Goal: Navigation & Orientation: Find specific page/section

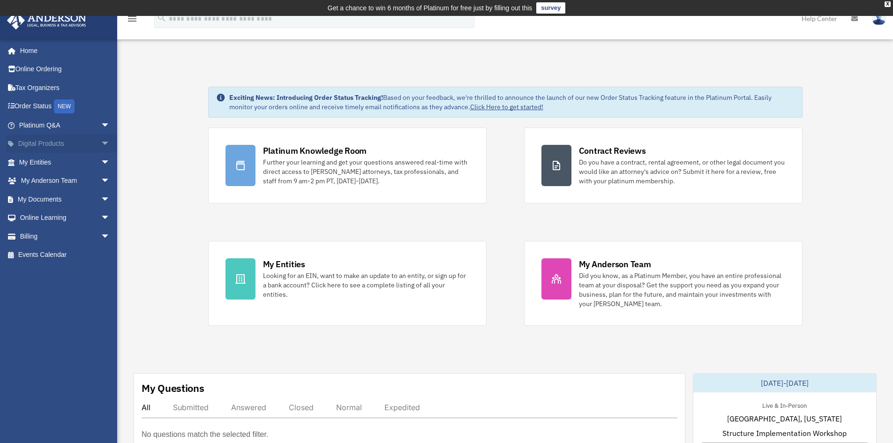
click at [101, 142] on span "arrow_drop_down" at bounding box center [110, 143] width 19 height 19
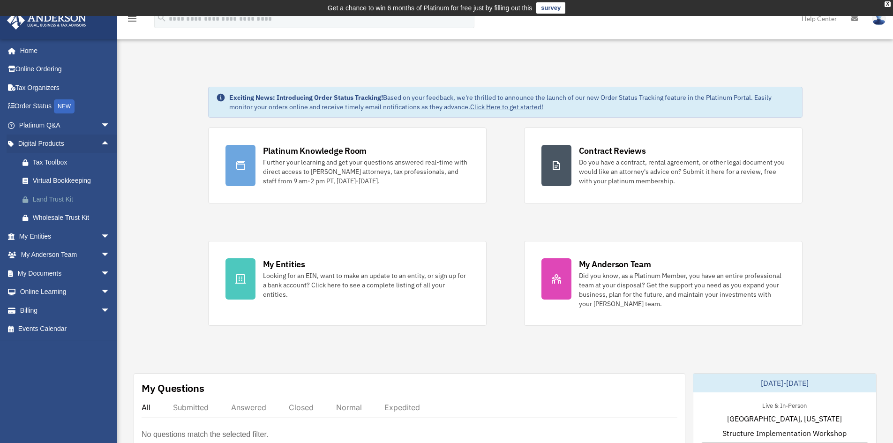
click at [48, 200] on div "Land Trust Kit" at bounding box center [73, 199] width 80 height 12
click at [101, 238] on span "arrow_drop_down" at bounding box center [110, 236] width 19 height 19
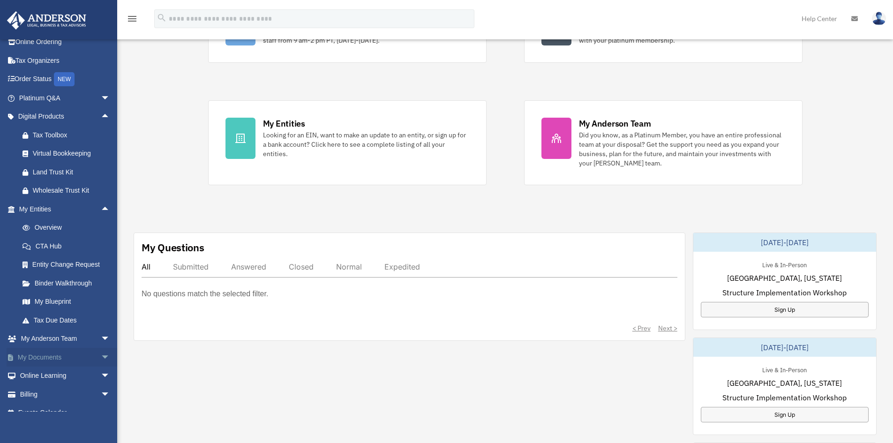
scroll to position [40, 0]
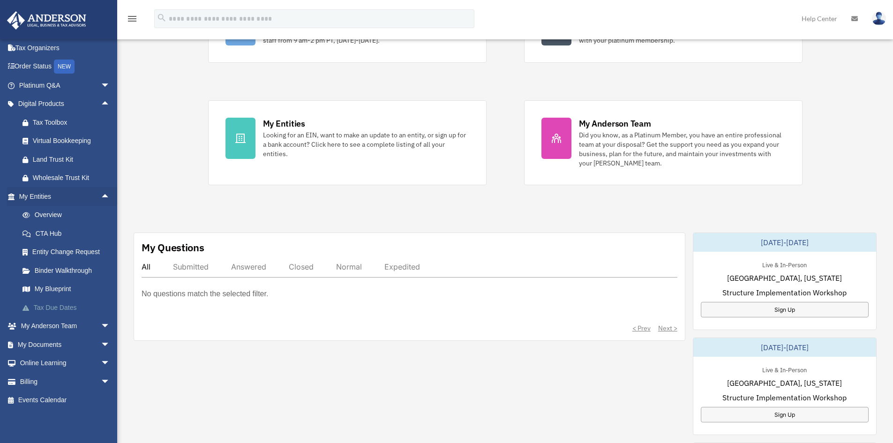
click at [59, 307] on link "Tax Due Dates" at bounding box center [68, 307] width 111 height 19
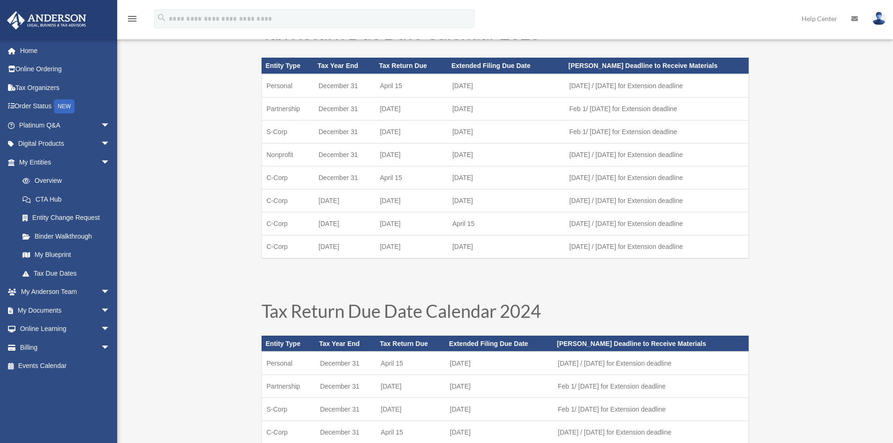
scroll to position [94, 0]
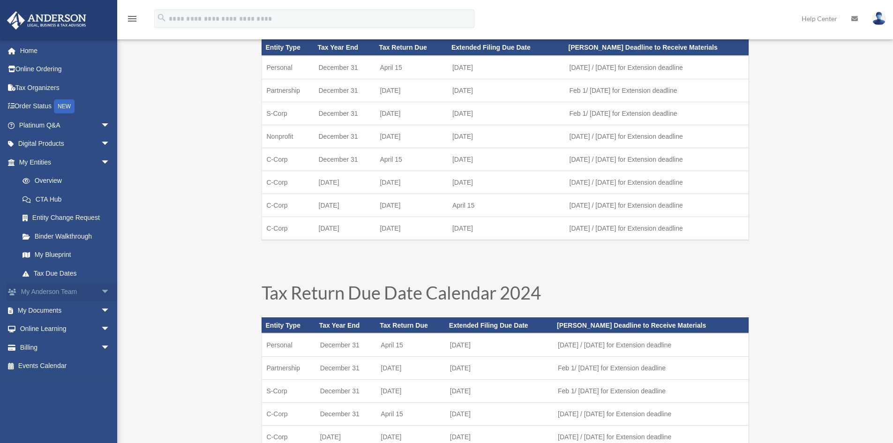
click at [101, 293] on span "arrow_drop_down" at bounding box center [110, 292] width 19 height 19
click at [101, 364] on span "arrow_drop_down" at bounding box center [110, 366] width 19 height 19
click at [49, 382] on link "Box" at bounding box center [68, 384] width 111 height 19
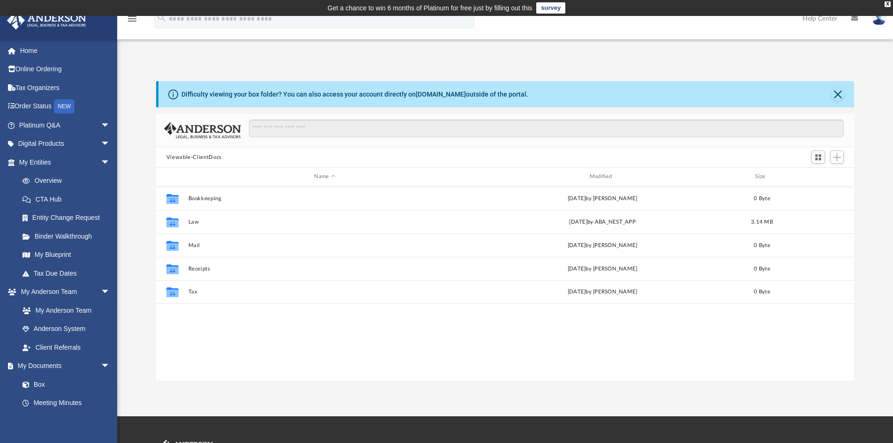
scroll to position [206, 691]
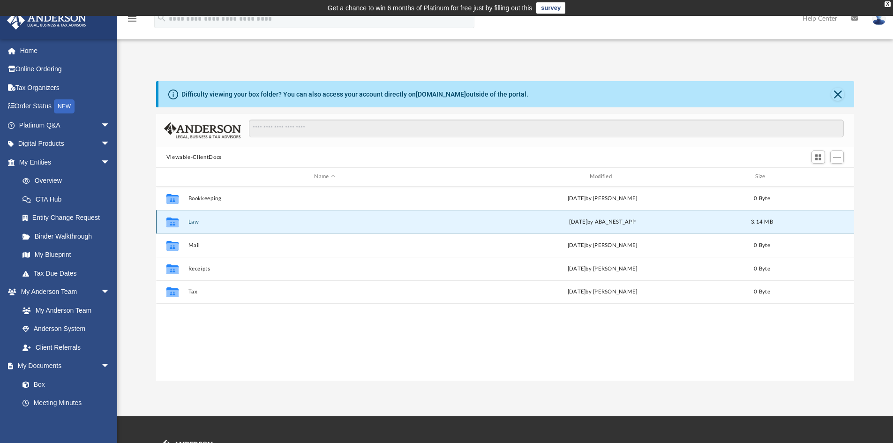
click at [193, 222] on button "Law" at bounding box center [324, 222] width 273 height 6
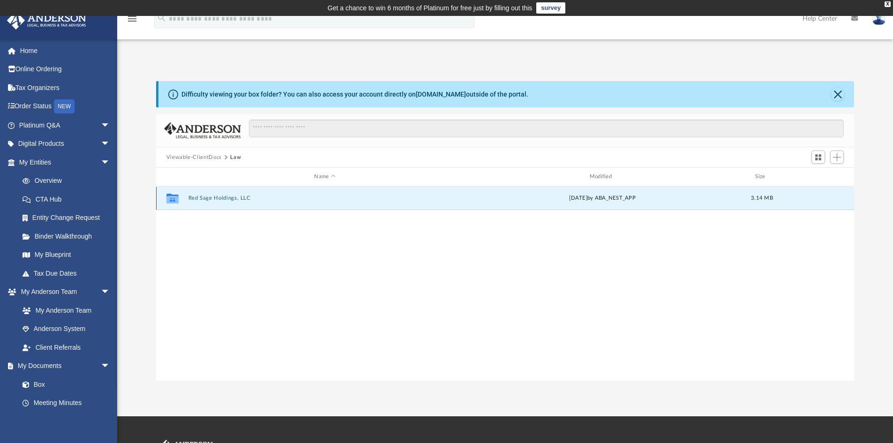
click at [222, 198] on button "Red Sage Holdings, LLC" at bounding box center [324, 198] width 273 height 6
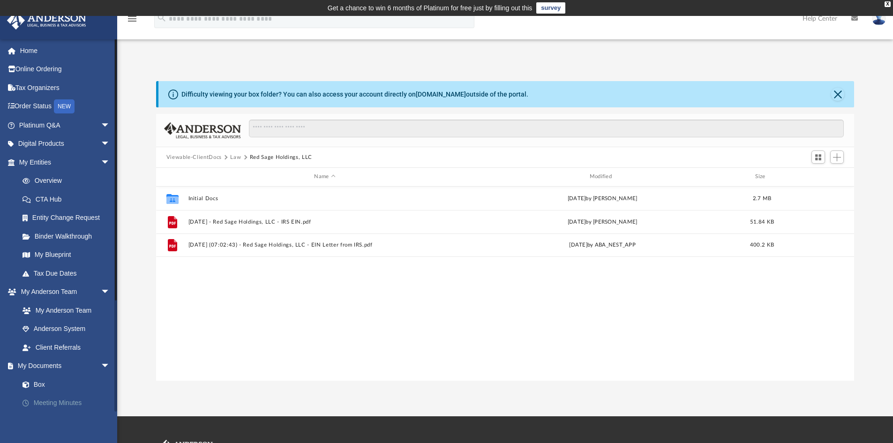
click at [44, 399] on link "Meeting Minutes" at bounding box center [68, 403] width 111 height 19
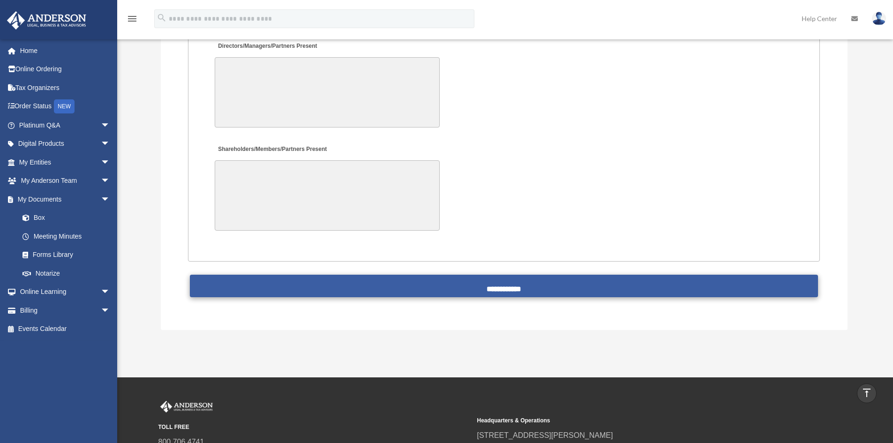
scroll to position [1968, 0]
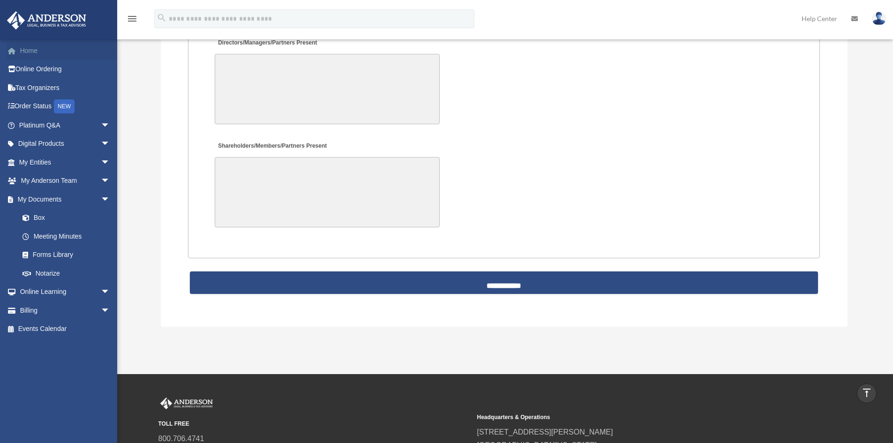
click at [33, 50] on link "Home" at bounding box center [66, 50] width 118 height 19
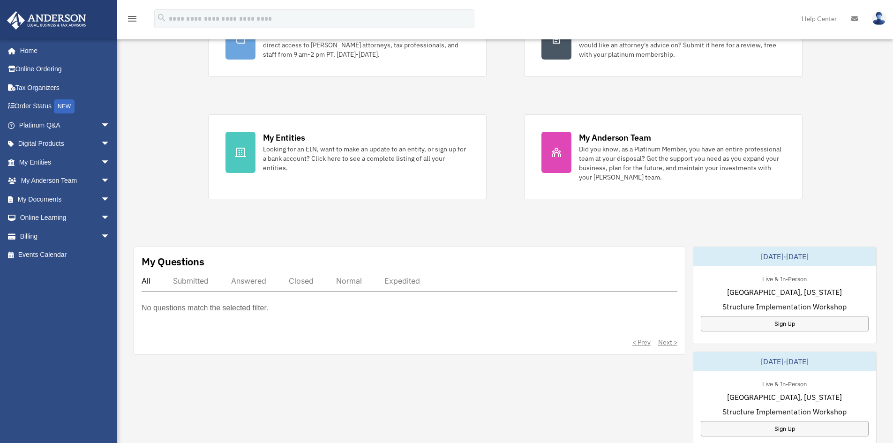
scroll to position [141, 0]
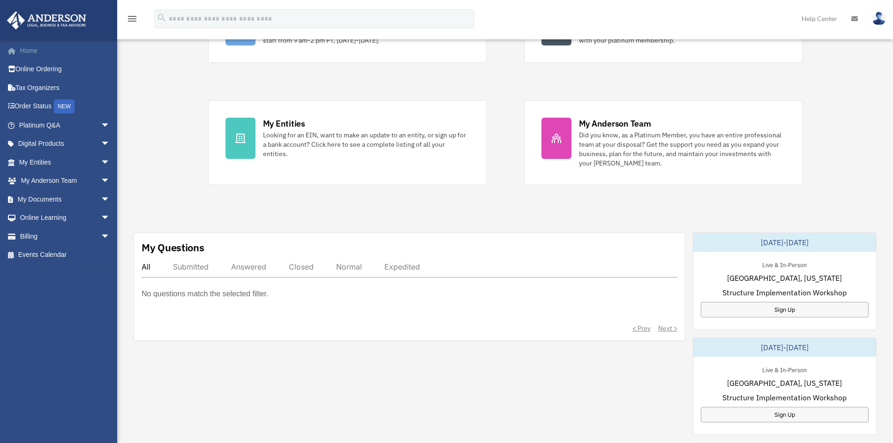
click at [31, 49] on link "Home" at bounding box center [66, 50] width 118 height 19
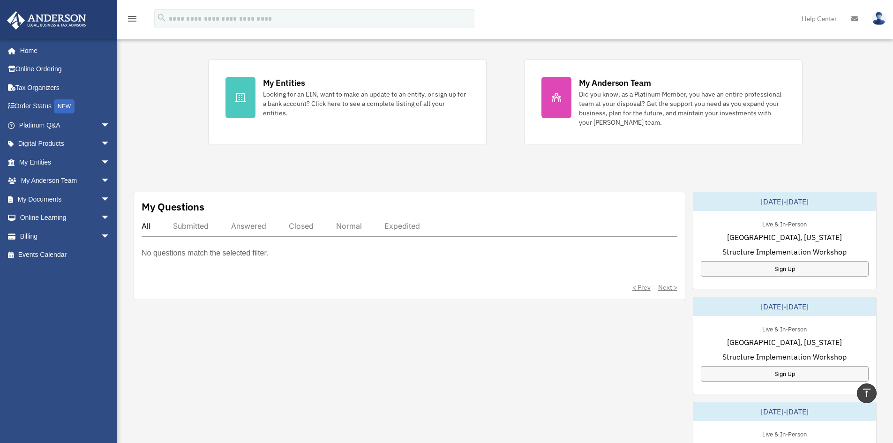
scroll to position [141, 0]
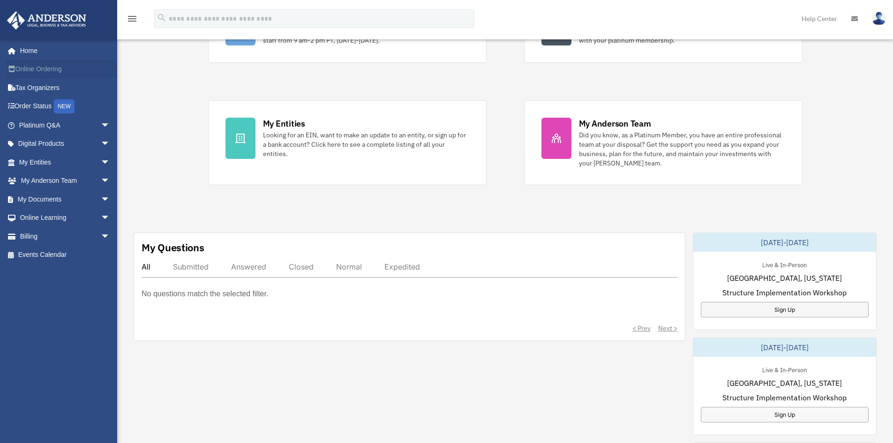
click at [35, 74] on link "Online Ordering" at bounding box center [66, 69] width 118 height 19
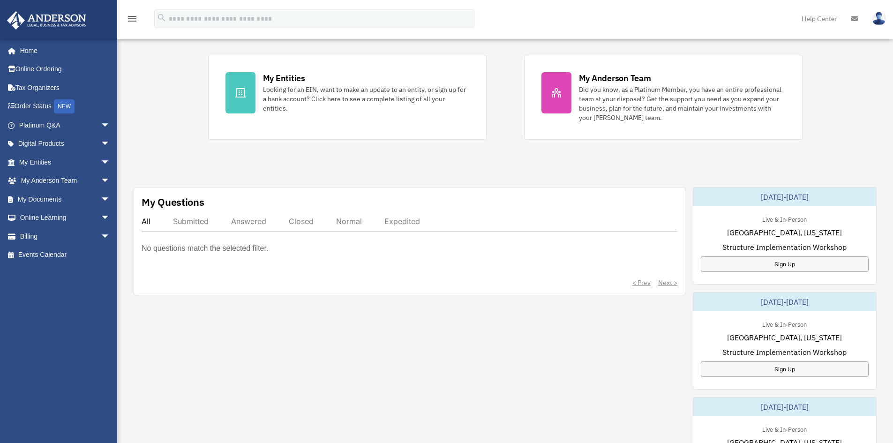
scroll to position [0, 0]
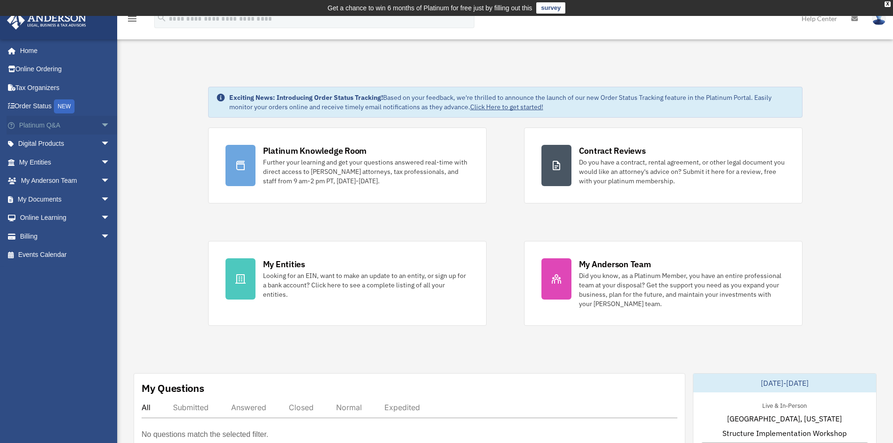
click at [101, 126] on span "arrow_drop_down" at bounding box center [110, 125] width 19 height 19
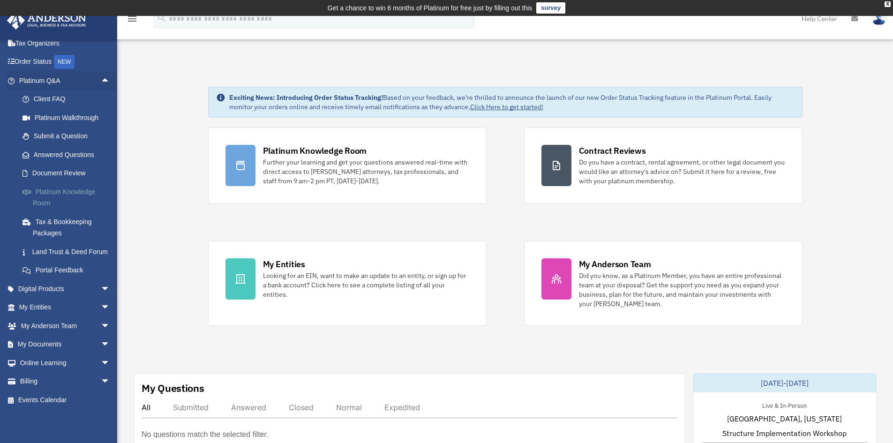
scroll to position [56, 0]
click at [101, 288] on span "arrow_drop_down" at bounding box center [110, 288] width 19 height 19
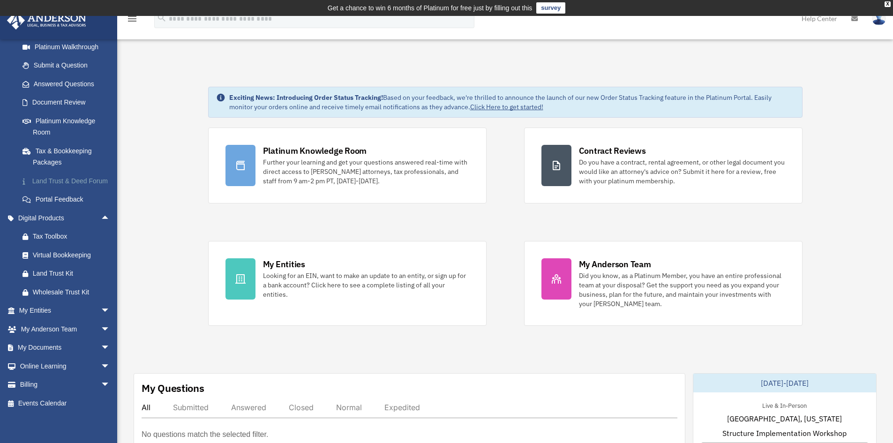
scroll to position [130, 0]
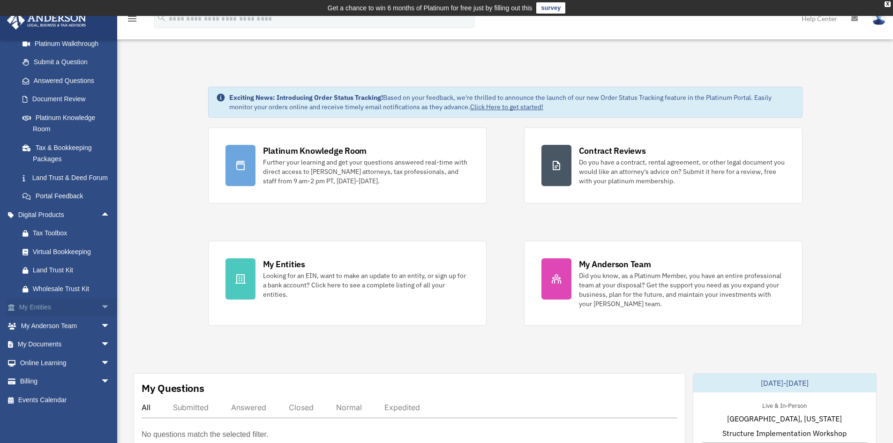
click at [101, 305] on span "arrow_drop_down" at bounding box center [110, 307] width 19 height 19
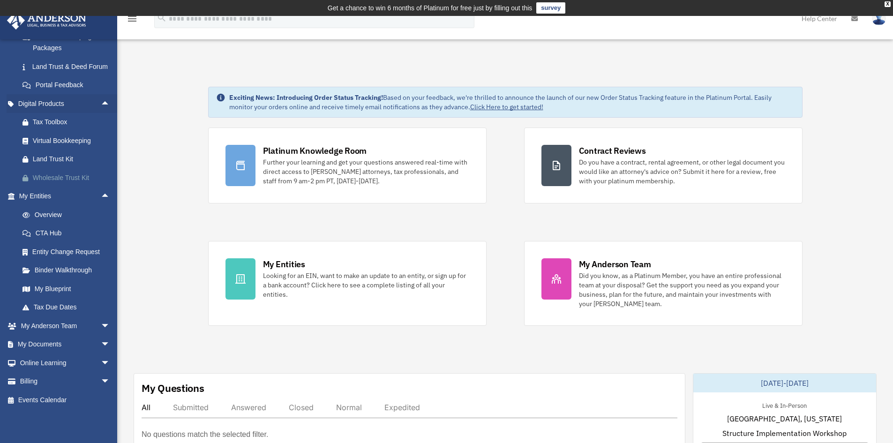
scroll to position [241, 0]
click at [101, 325] on span "arrow_drop_down" at bounding box center [110, 325] width 19 height 19
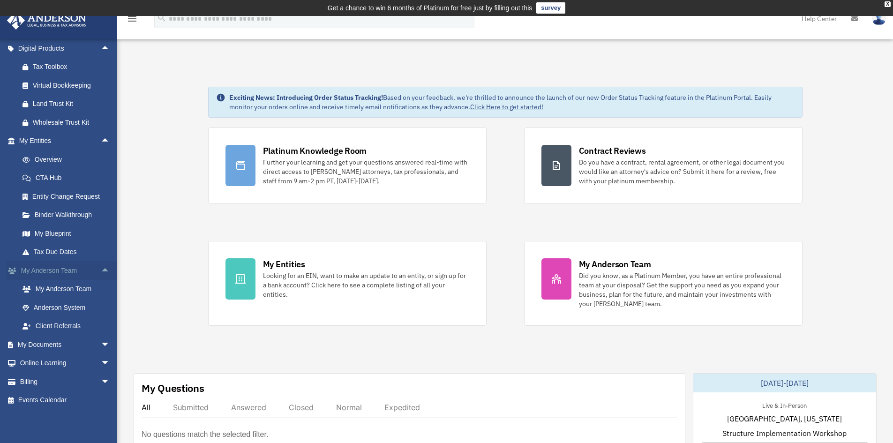
scroll to position [297, 0]
click at [101, 343] on span "arrow_drop_down" at bounding box center [110, 344] width 19 height 19
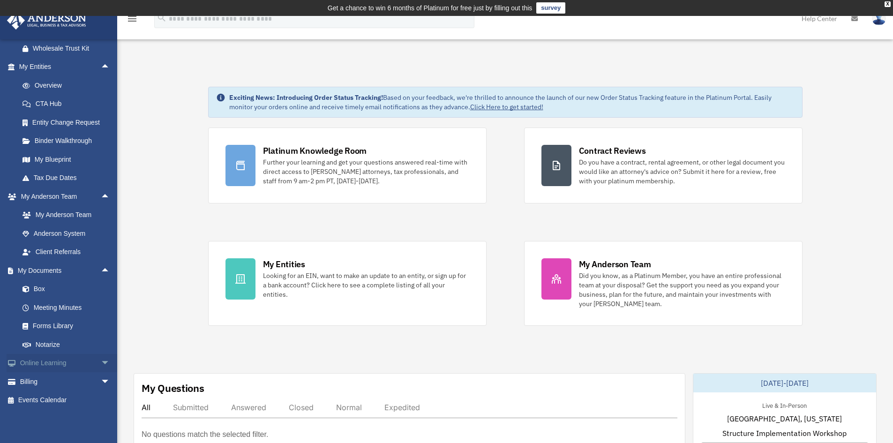
click at [101, 361] on span "arrow_drop_down" at bounding box center [110, 363] width 19 height 19
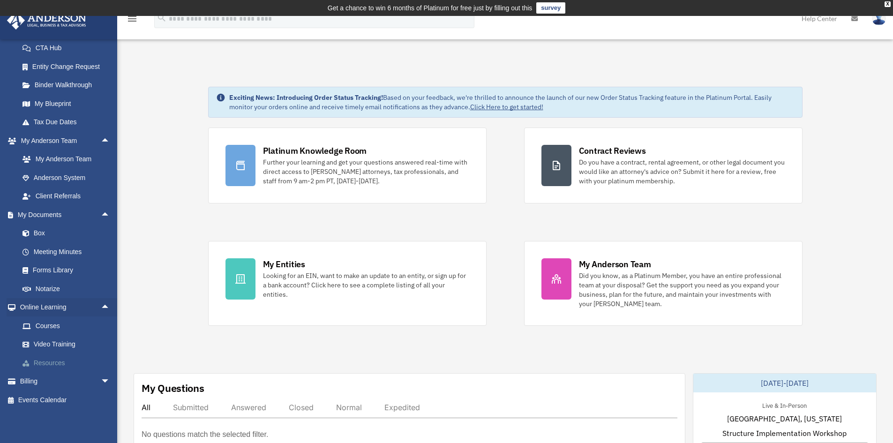
scroll to position [426, 0]
click at [101, 380] on span "arrow_drop_down" at bounding box center [110, 381] width 19 height 19
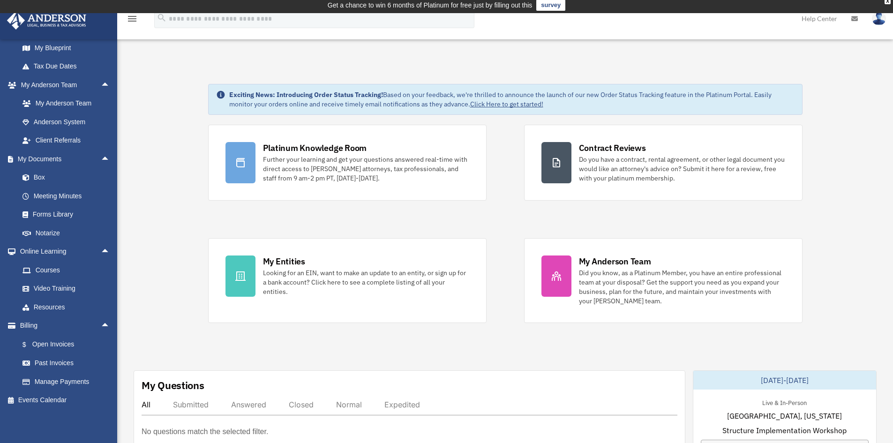
scroll to position [0, 0]
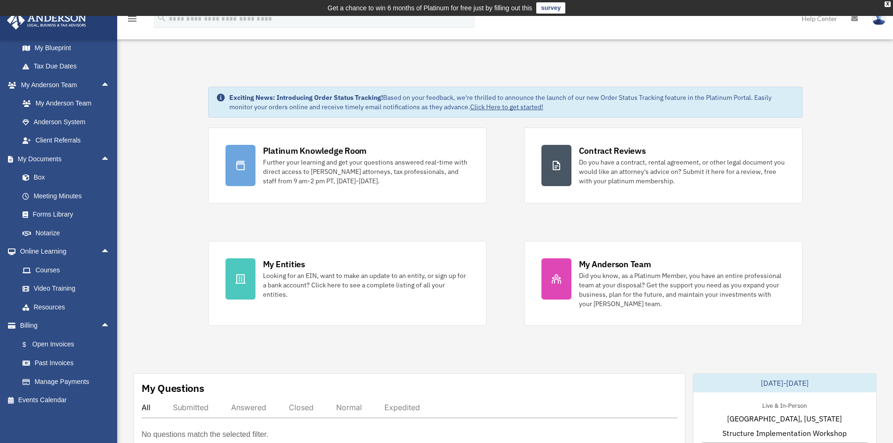
click at [880, 21] on img at bounding box center [878, 19] width 14 height 14
click at [714, 78] on link "Logout" at bounding box center [738, 81] width 94 height 19
